Goal: Information Seeking & Learning: Learn about a topic

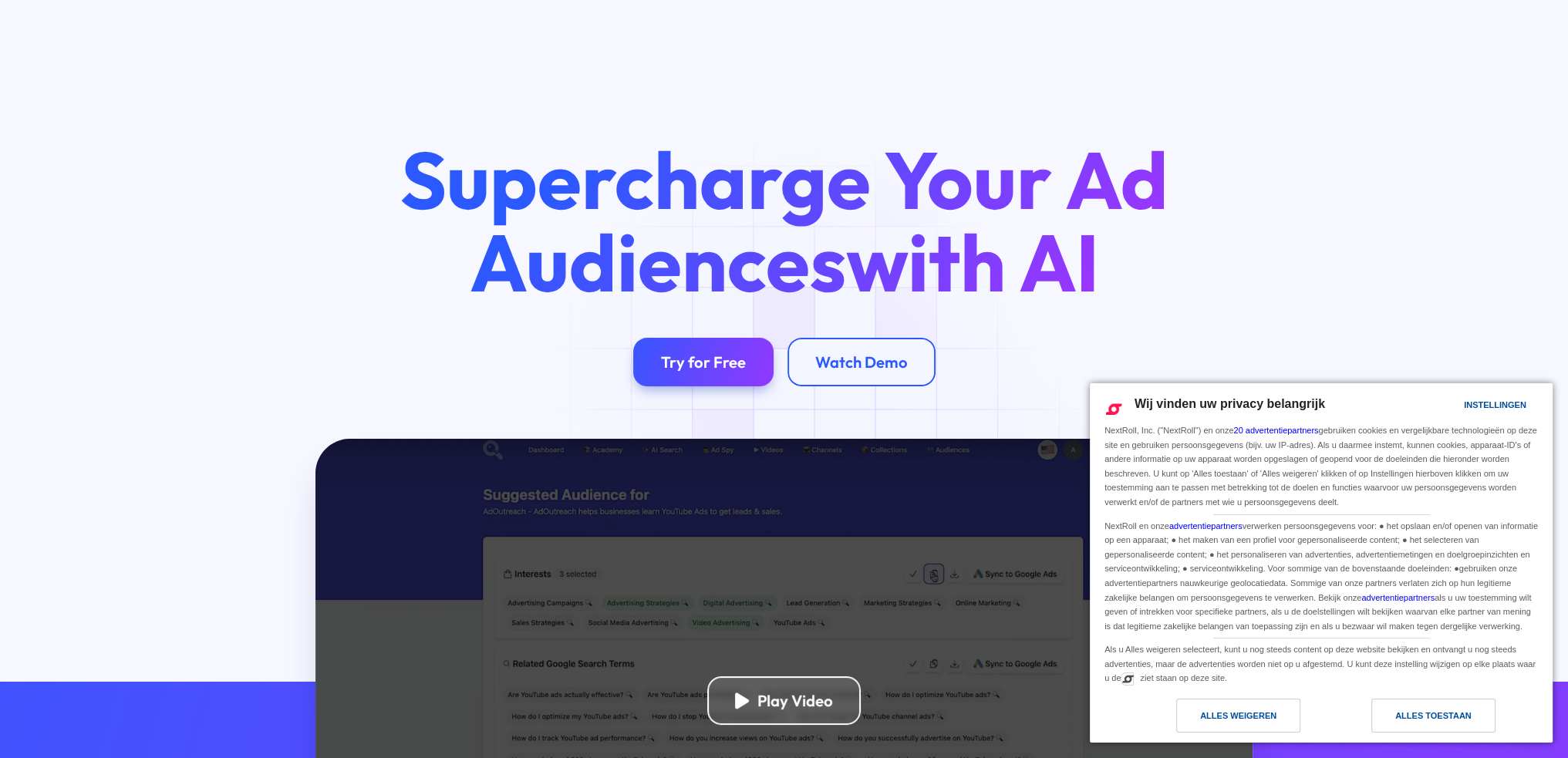
scroll to position [308, 0]
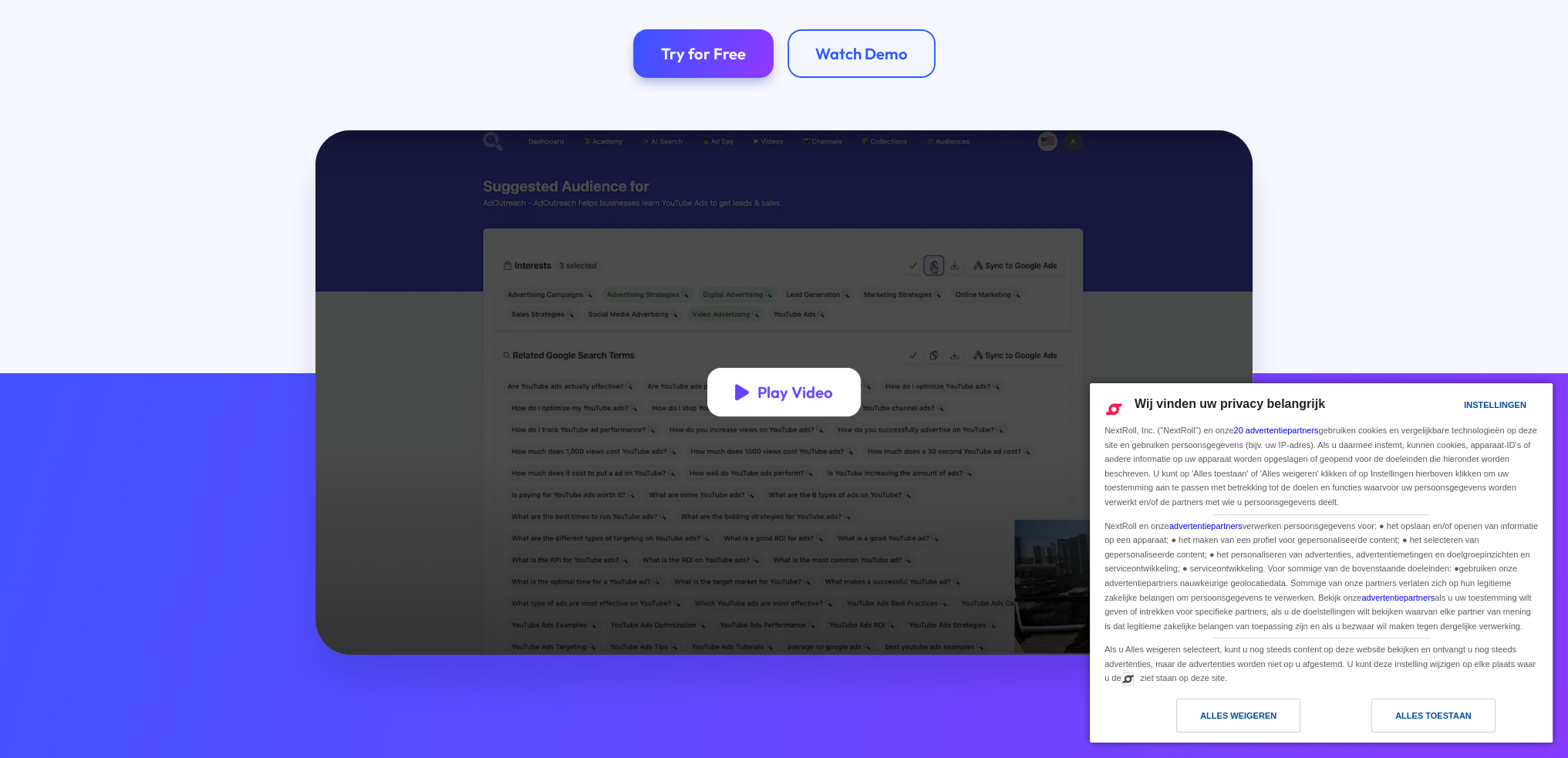
click at [771, 400] on div "Play Video" at bounding box center [795, 392] width 75 height 19
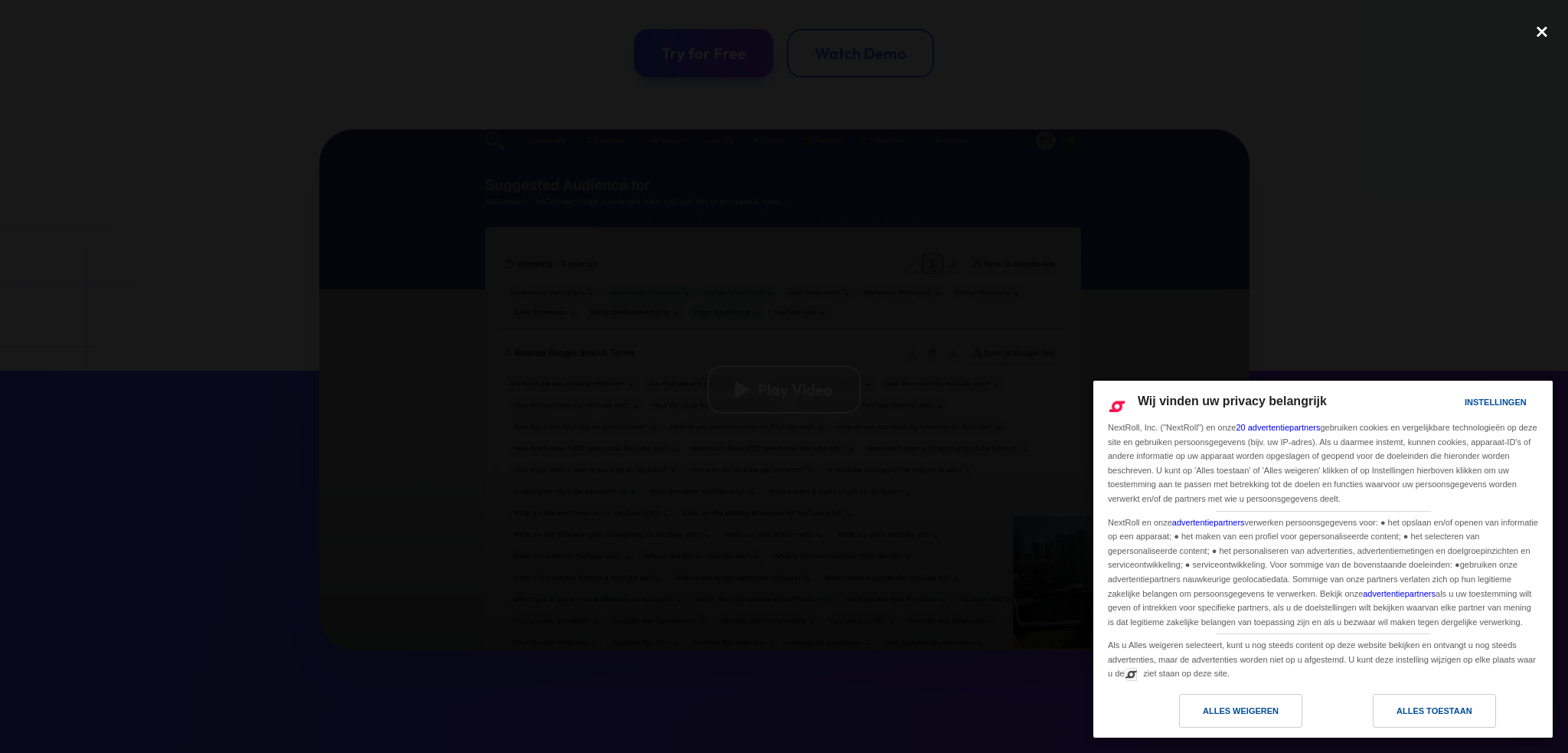
click at [1538, 32] on div "close lightbox" at bounding box center [1541, 32] width 52 height 34
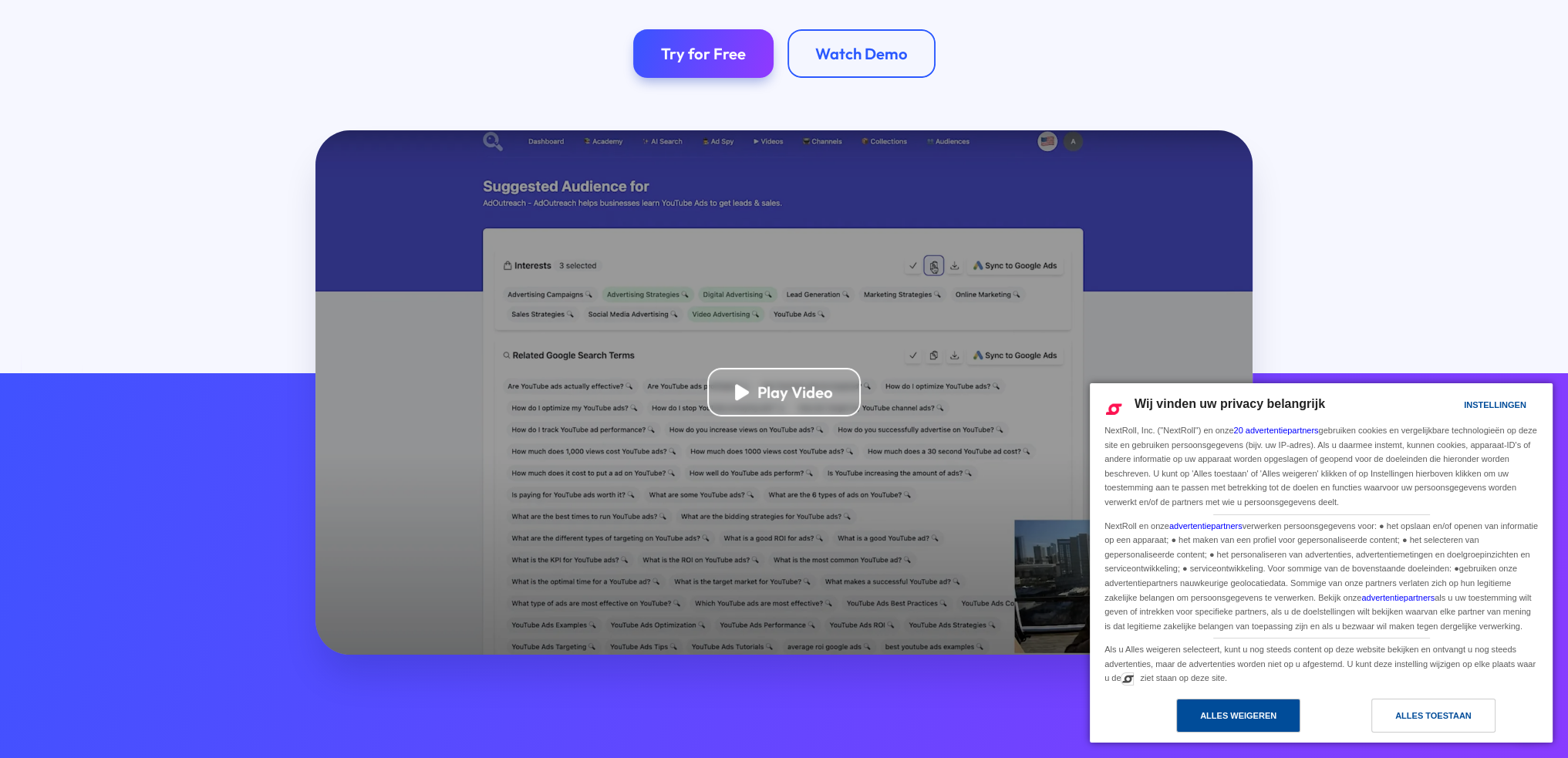
click at [1280, 720] on div "Alles weigeren" at bounding box center [1238, 715] width 124 height 34
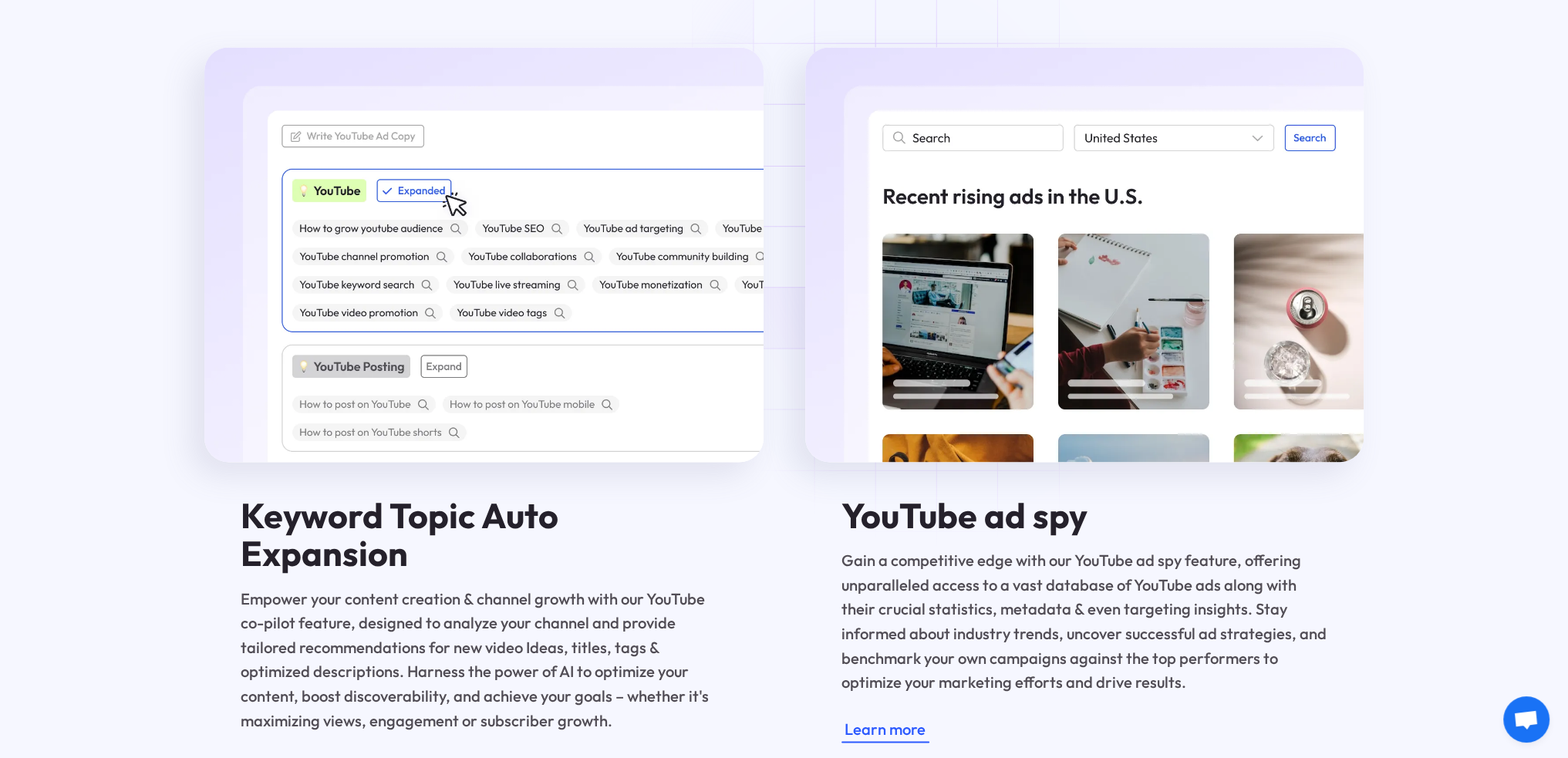
scroll to position [3083, 0]
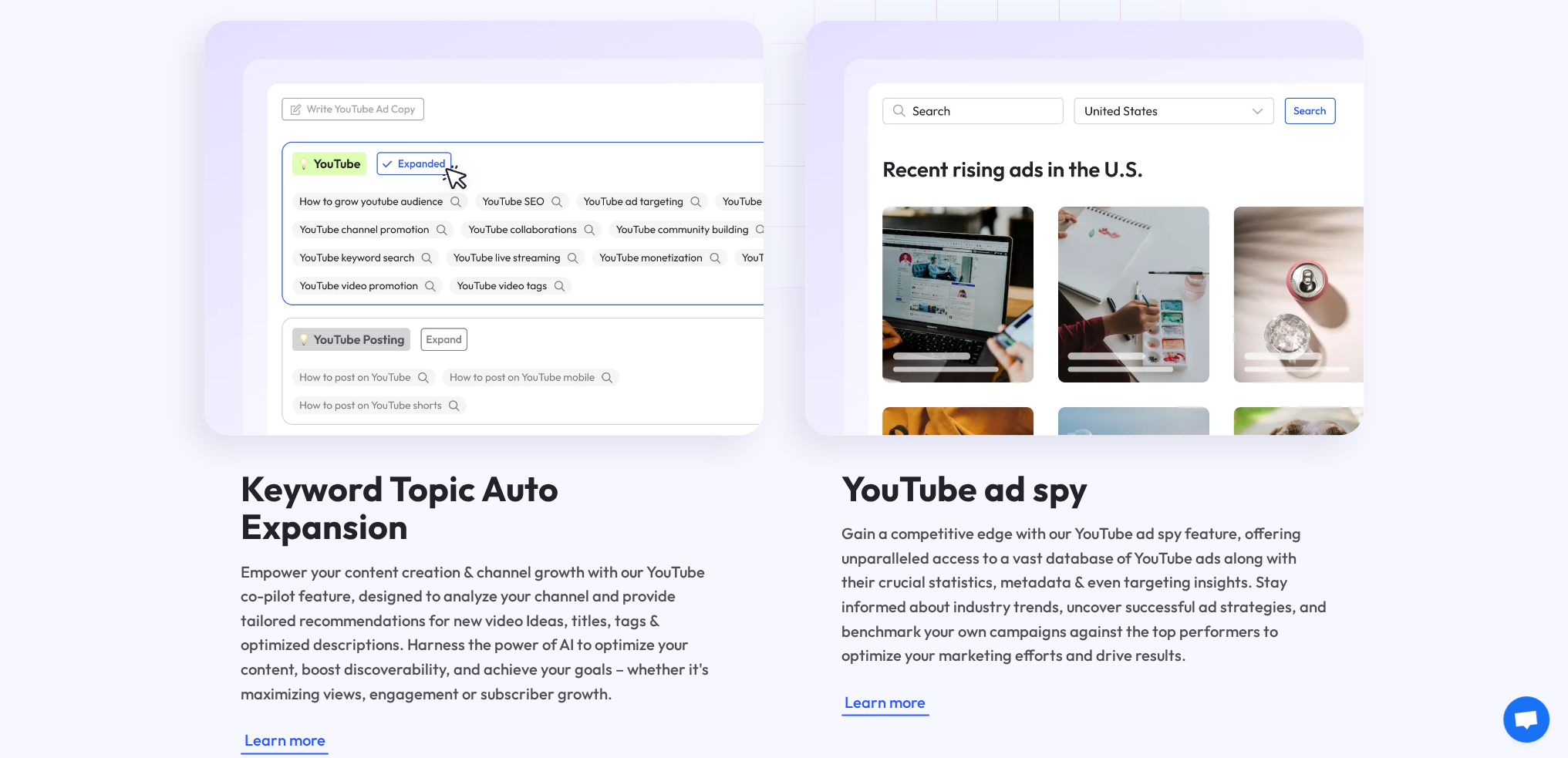
click at [1024, 80] on img at bounding box center [1084, 227] width 559 height 415
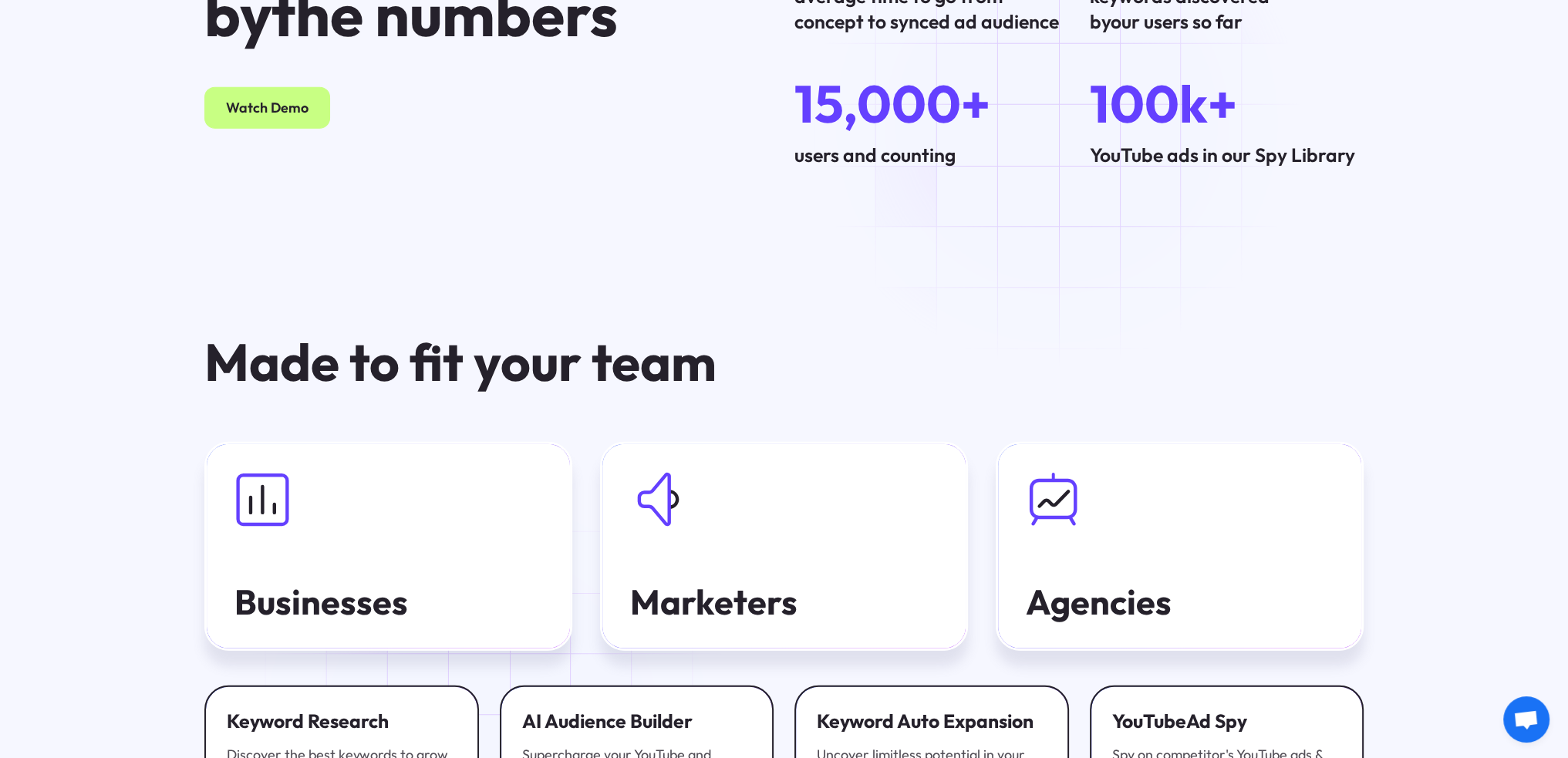
scroll to position [5270, 0]
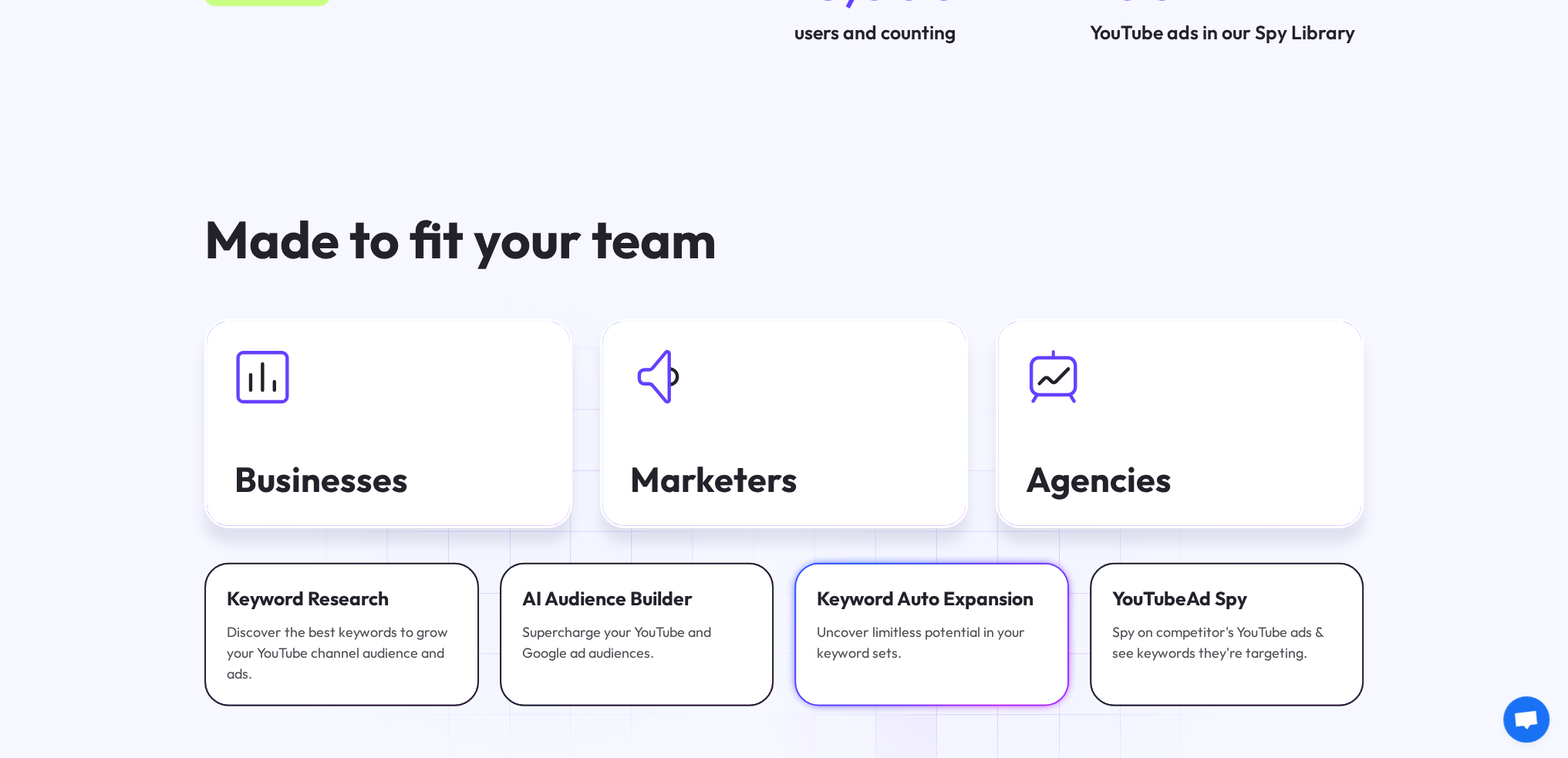
click at [1000, 628] on link "Keyword Auto Expansion Uncover limitless potential in your keyword sets." at bounding box center [932, 635] width 275 height 144
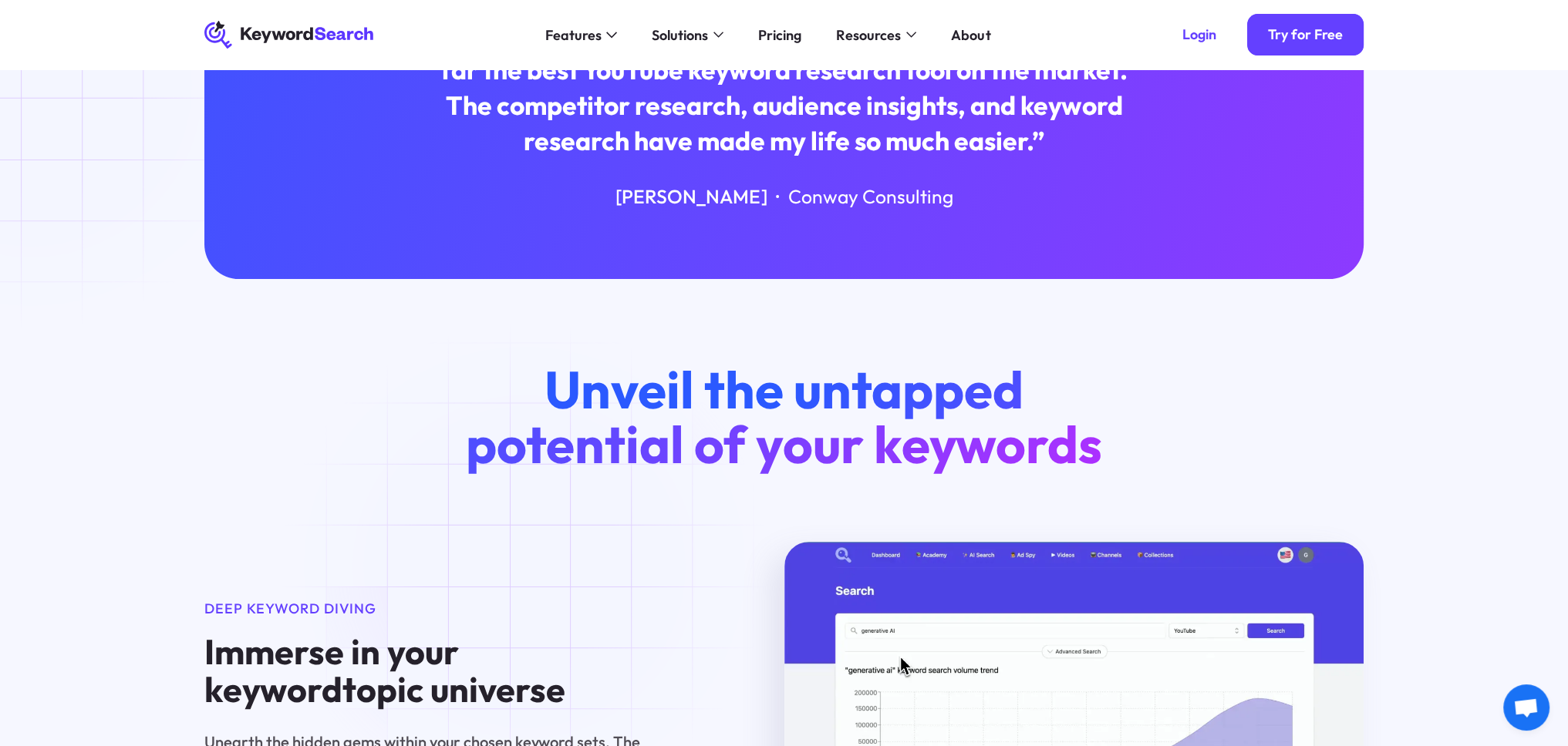
scroll to position [540, 0]
